Goal: Find specific page/section: Find specific page/section

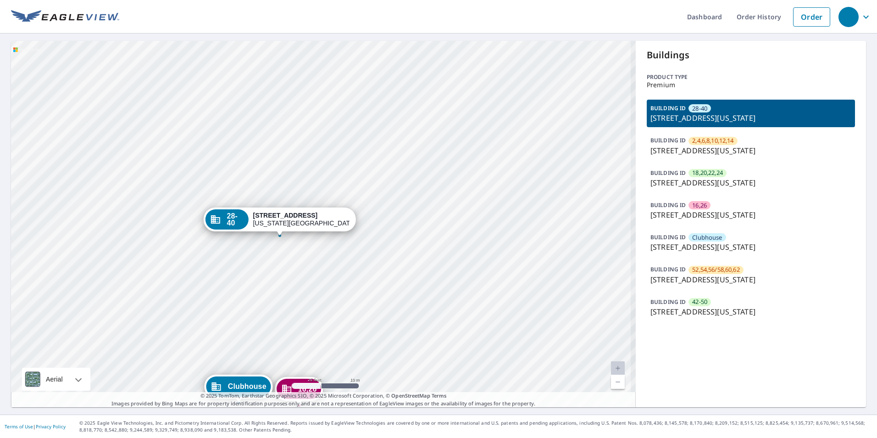
drag, startPoint x: 250, startPoint y: 248, endPoint x: 300, endPoint y: 258, distance: 51.5
click at [300, 258] on div "2,4,6,8,10... [STREET_ADDRESS][US_STATE] 18,20,22,2... [STREET_ADDRESS][GEOGRAP…" at bounding box center [323, 224] width 625 height 366
click at [805, 389] on div "Buildings Product type Premium BUILDING ID 28-40 [STREET_ADDRESS][US_STATE] BUI…" at bounding box center [751, 224] width 230 height 366
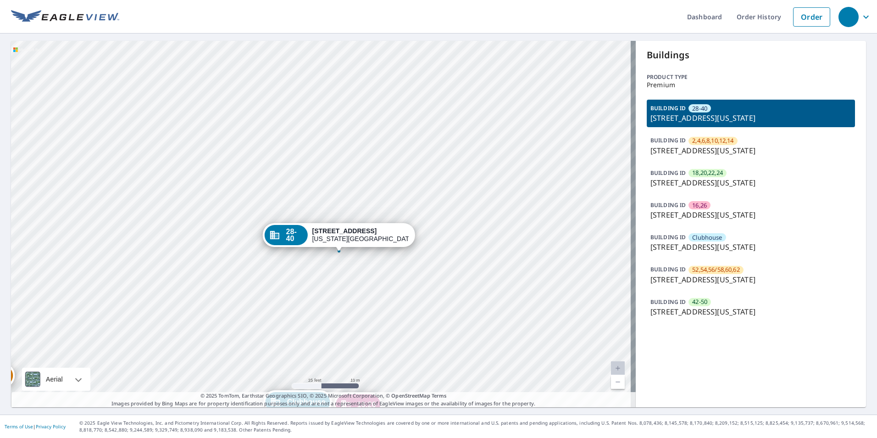
drag, startPoint x: 351, startPoint y: 269, endPoint x: 449, endPoint y: 267, distance: 97.3
click at [393, 282] on div "2,4,6,8,10... [STREET_ADDRESS][US_STATE] 18,20,22,2... [STREET_ADDRESS][GEOGRAP…" at bounding box center [323, 224] width 625 height 366
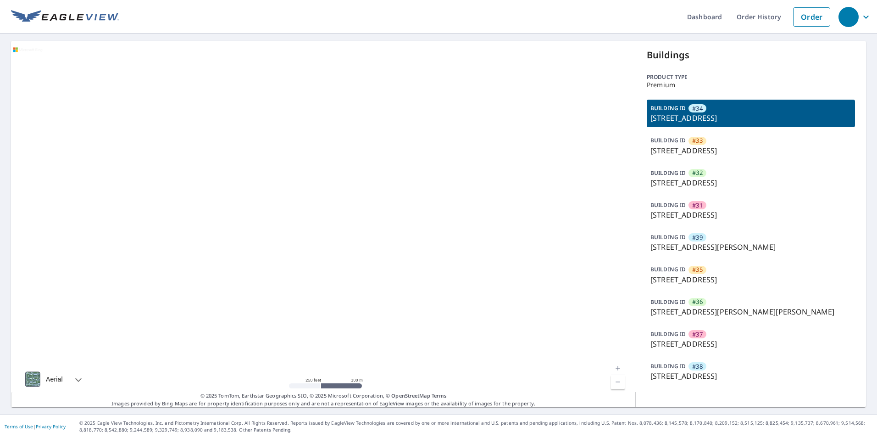
click at [721, 150] on p "46-075 Meheanu Pl, Kaneohe, HI, 96744" at bounding box center [750, 150] width 201 height 11
